Goal: Transaction & Acquisition: Book appointment/travel/reservation

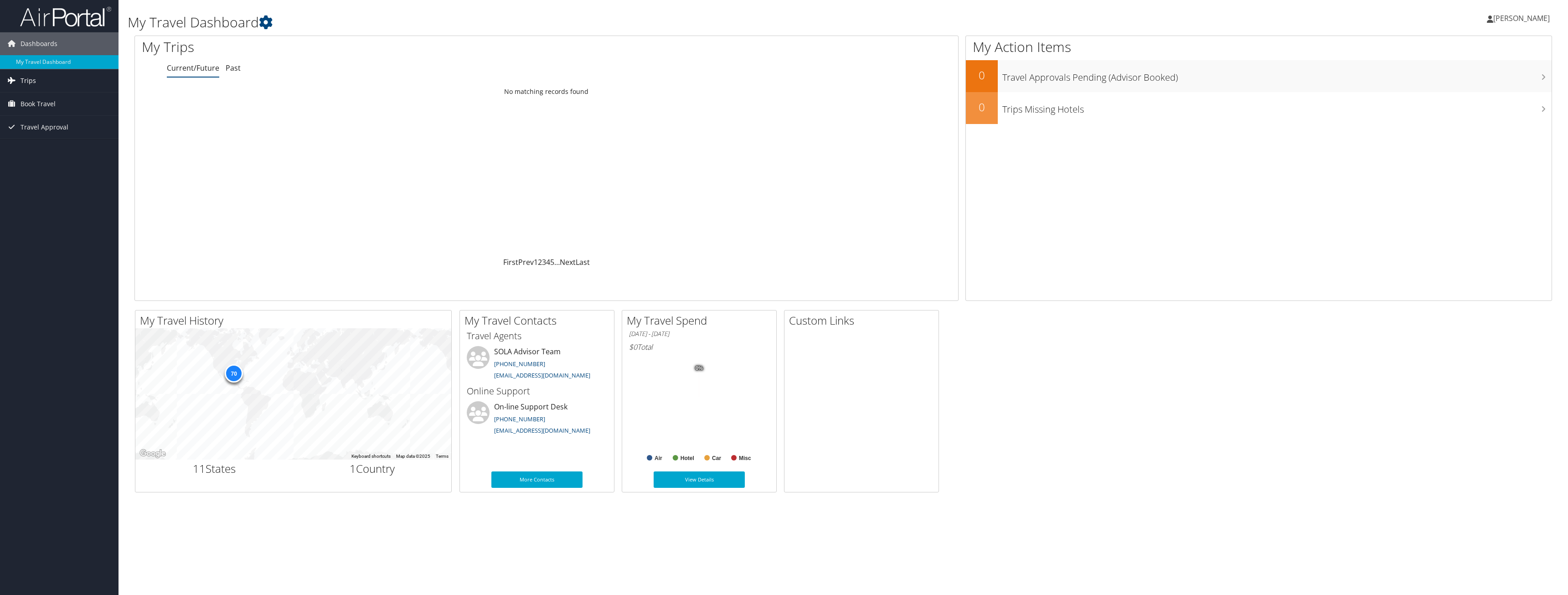
click at [25, 79] on span "Trips" at bounding box center [28, 81] width 15 height 23
click at [30, 111] on link "Past Trips" at bounding box center [59, 113] width 119 height 14
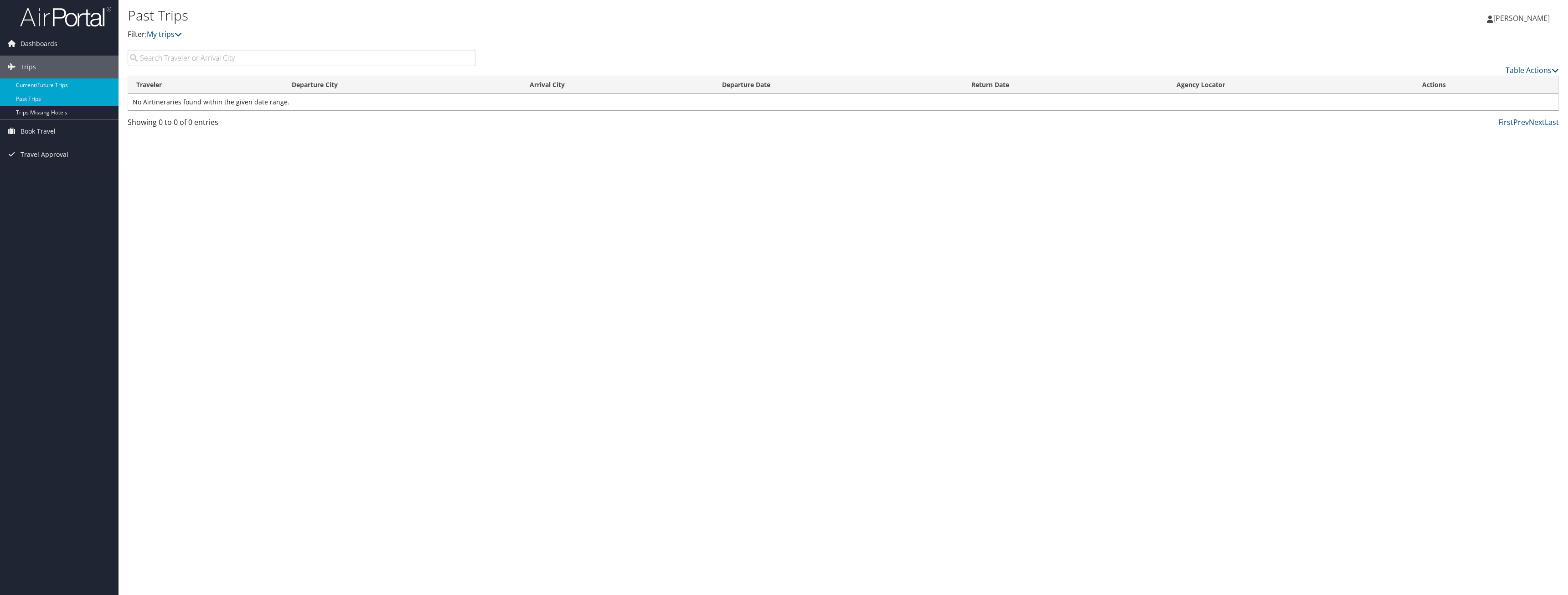
click at [44, 84] on link "Current/Future Trips" at bounding box center [59, 85] width 119 height 14
click at [45, 132] on span "Book Travel" at bounding box center [38, 131] width 35 height 23
click at [59, 163] on link "Book/Manage Online Trips" at bounding box center [59, 163] width 119 height 14
